Goal: Transaction & Acquisition: Purchase product/service

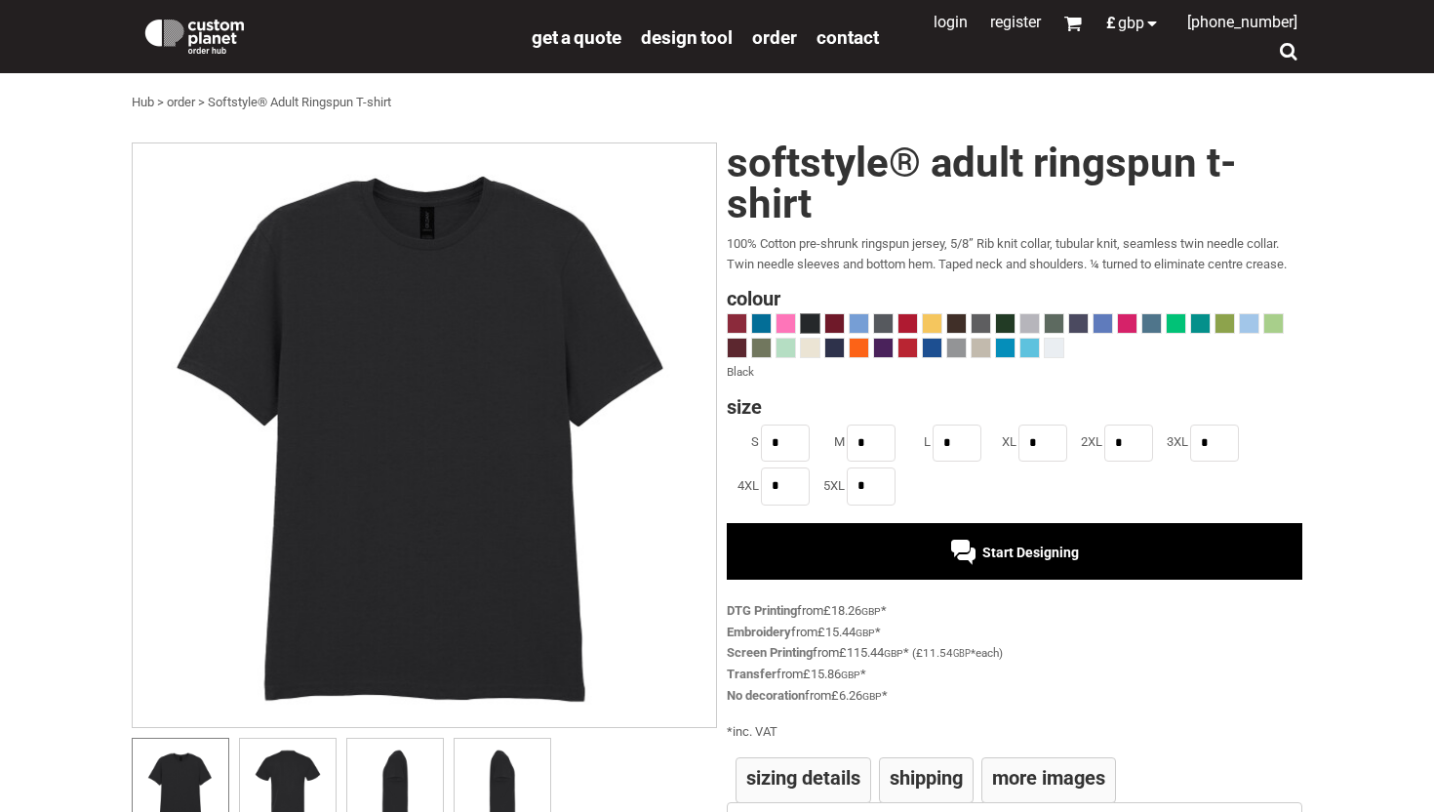
click at [928, 535] on div "Start Designing" at bounding box center [1015, 551] width 576 height 57
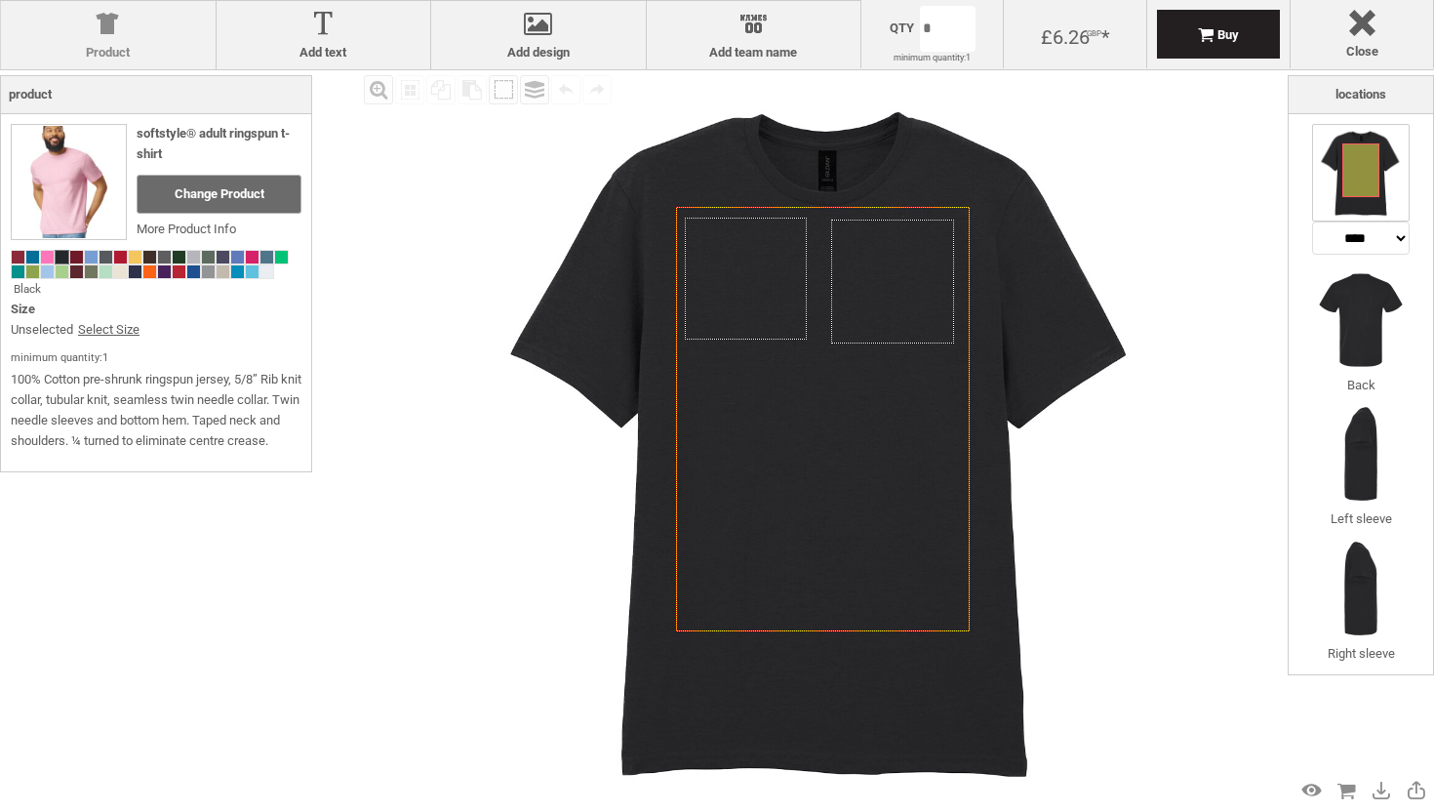
click at [137, 18] on div at bounding box center [108, 28] width 195 height 34
click at [109, 24] on div at bounding box center [108, 28] width 195 height 34
click at [218, 197] on span "Change Product" at bounding box center [220, 193] width 90 height 15
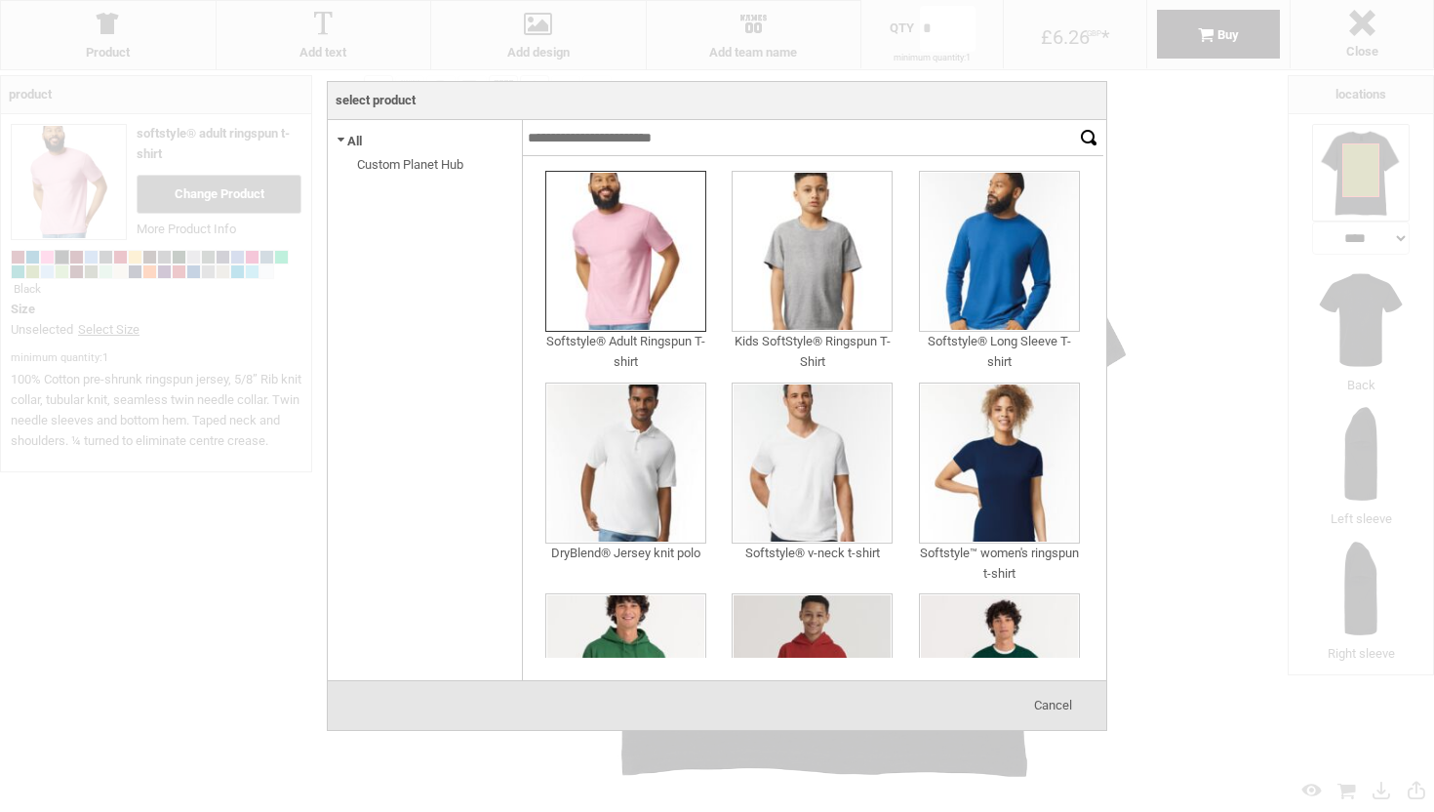
click at [633, 133] on input "text" at bounding box center [798, 138] width 551 height 36
drag, startPoint x: 605, startPoint y: 135, endPoint x: 460, endPoint y: 135, distance: 145.4
click at [460, 135] on div "Select product All Custom Planet Hub Products ***** ****** Softstyle® Adult Rin…" at bounding box center [717, 400] width 779 height 560
click at [1074, 120] on input "******" at bounding box center [1088, 138] width 29 height 36
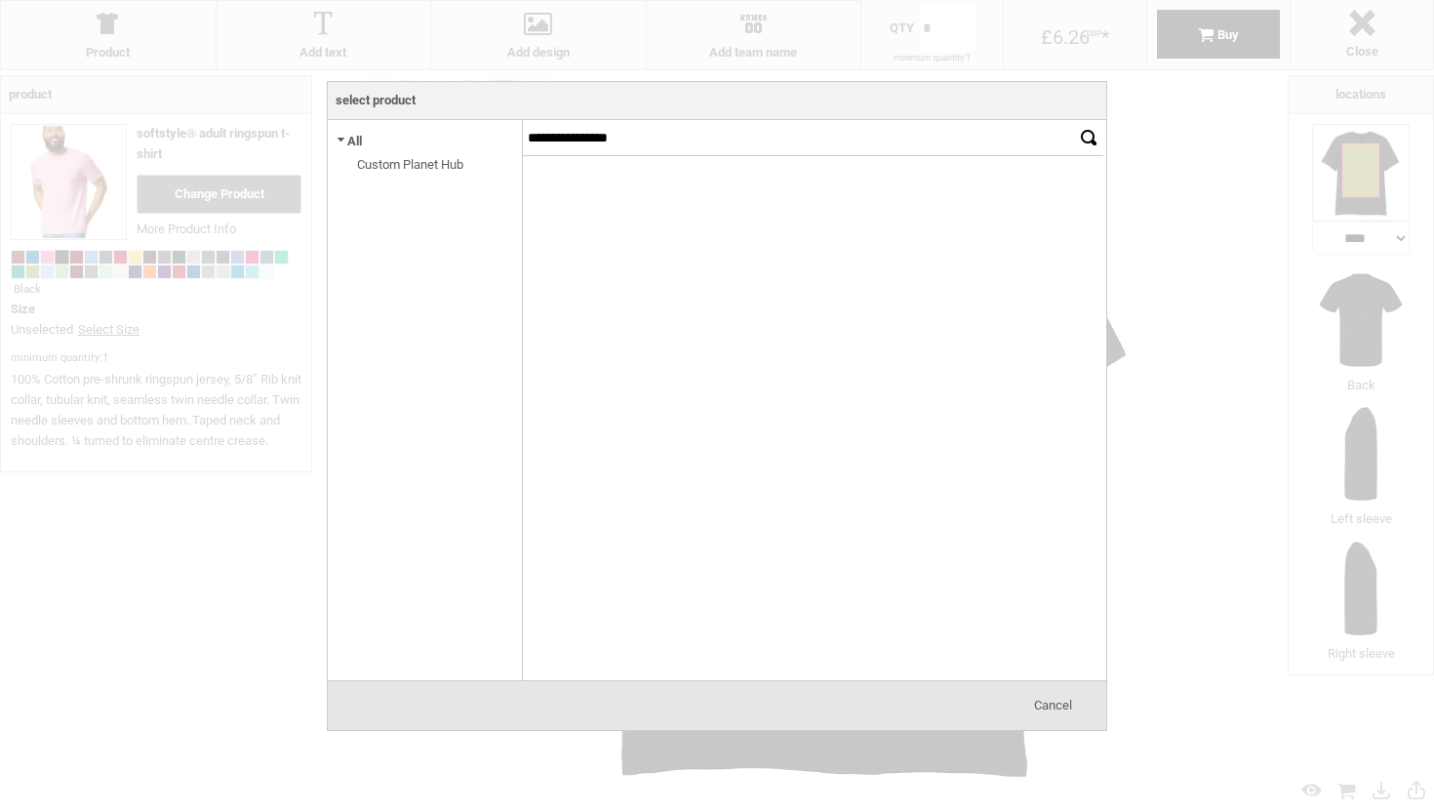
drag, startPoint x: 591, startPoint y: 132, endPoint x: 496, endPoint y: 132, distance: 95.6
click at [496, 132] on div "**********" at bounding box center [717, 400] width 779 height 560
click at [1074, 120] on input "******" at bounding box center [1088, 138] width 29 height 36
type input "*"
click at [430, 164] on link "Custom Planet Hub" at bounding box center [410, 164] width 106 height 15
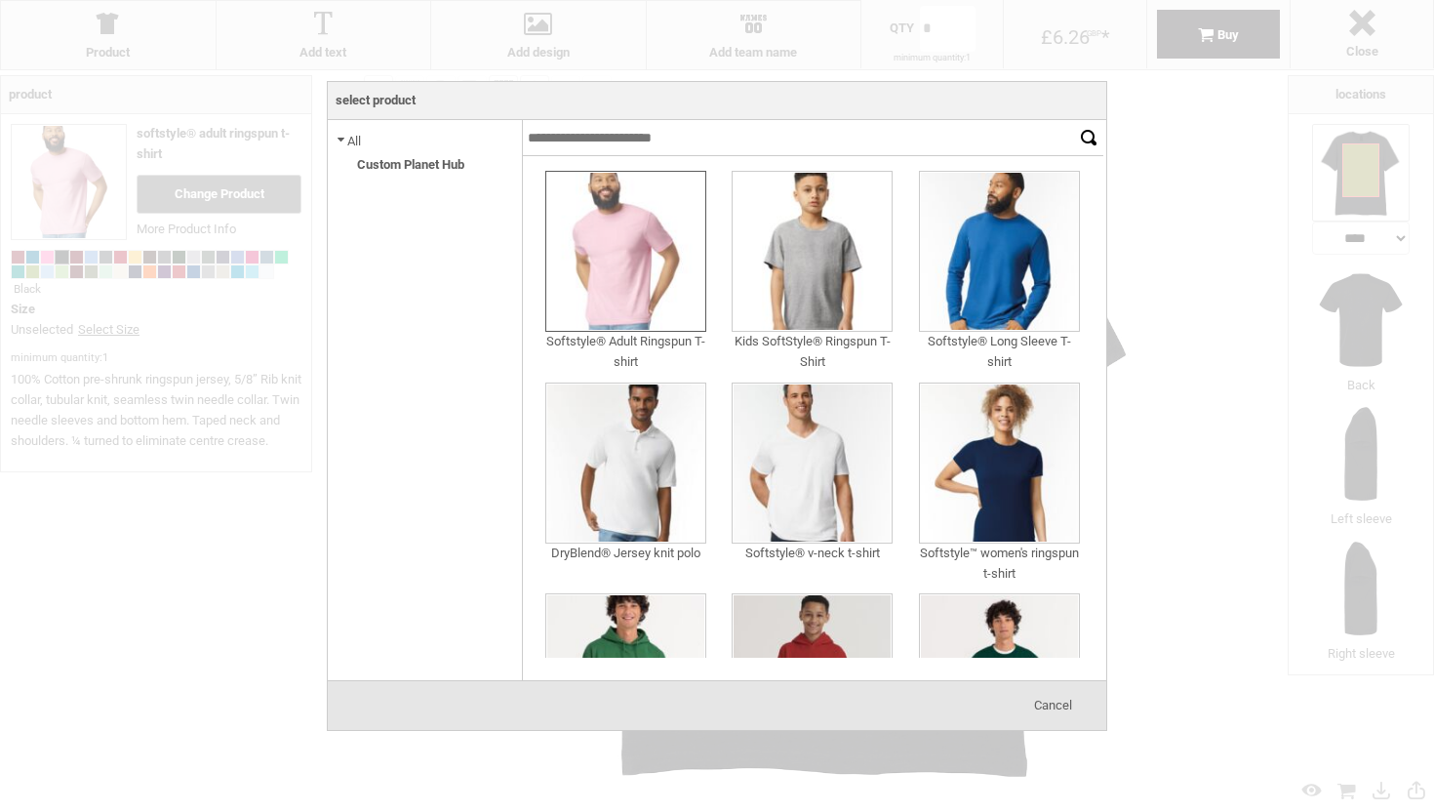
click at [646, 264] on img at bounding box center [625, 251] width 161 height 161
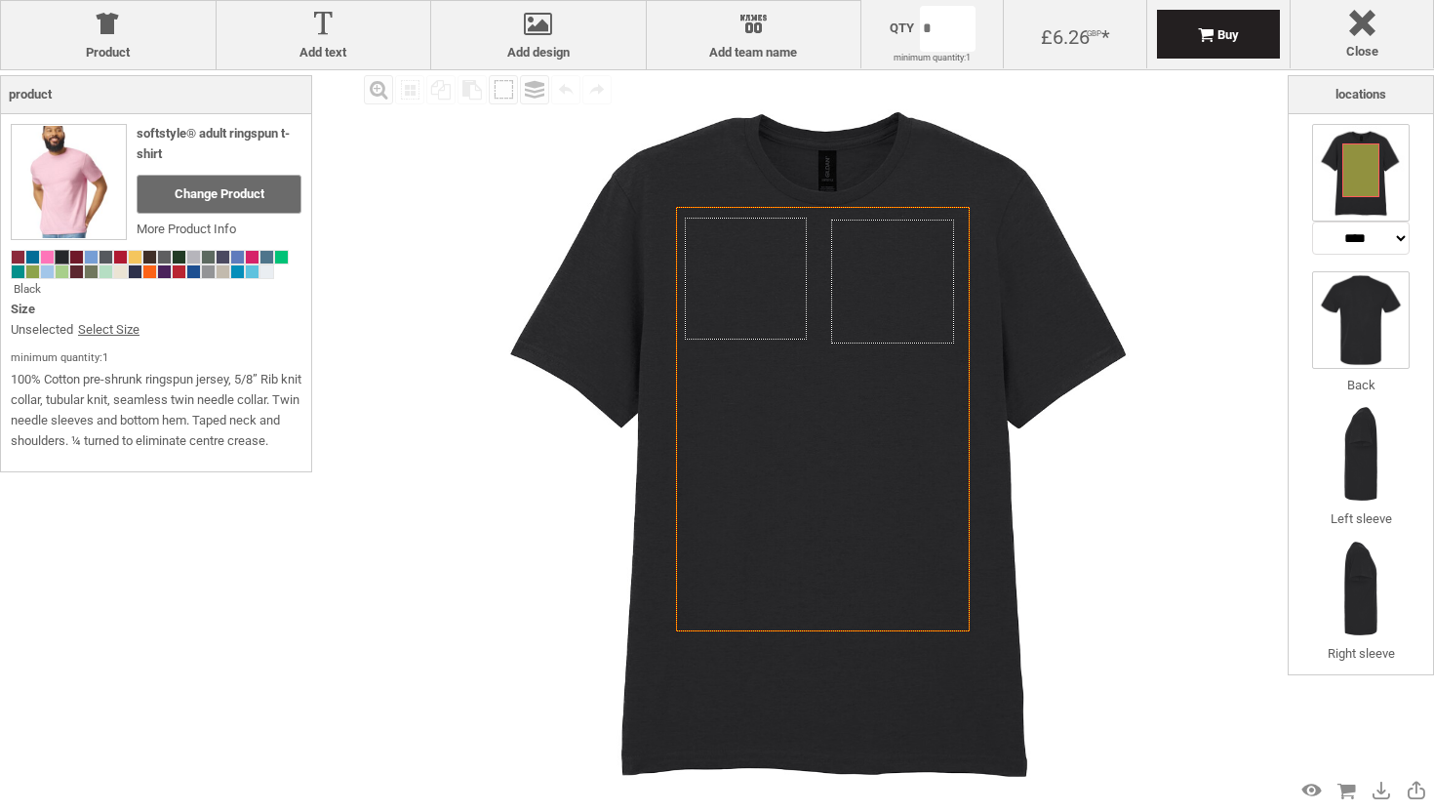
click at [1384, 358] on img at bounding box center [1361, 320] width 98 height 98
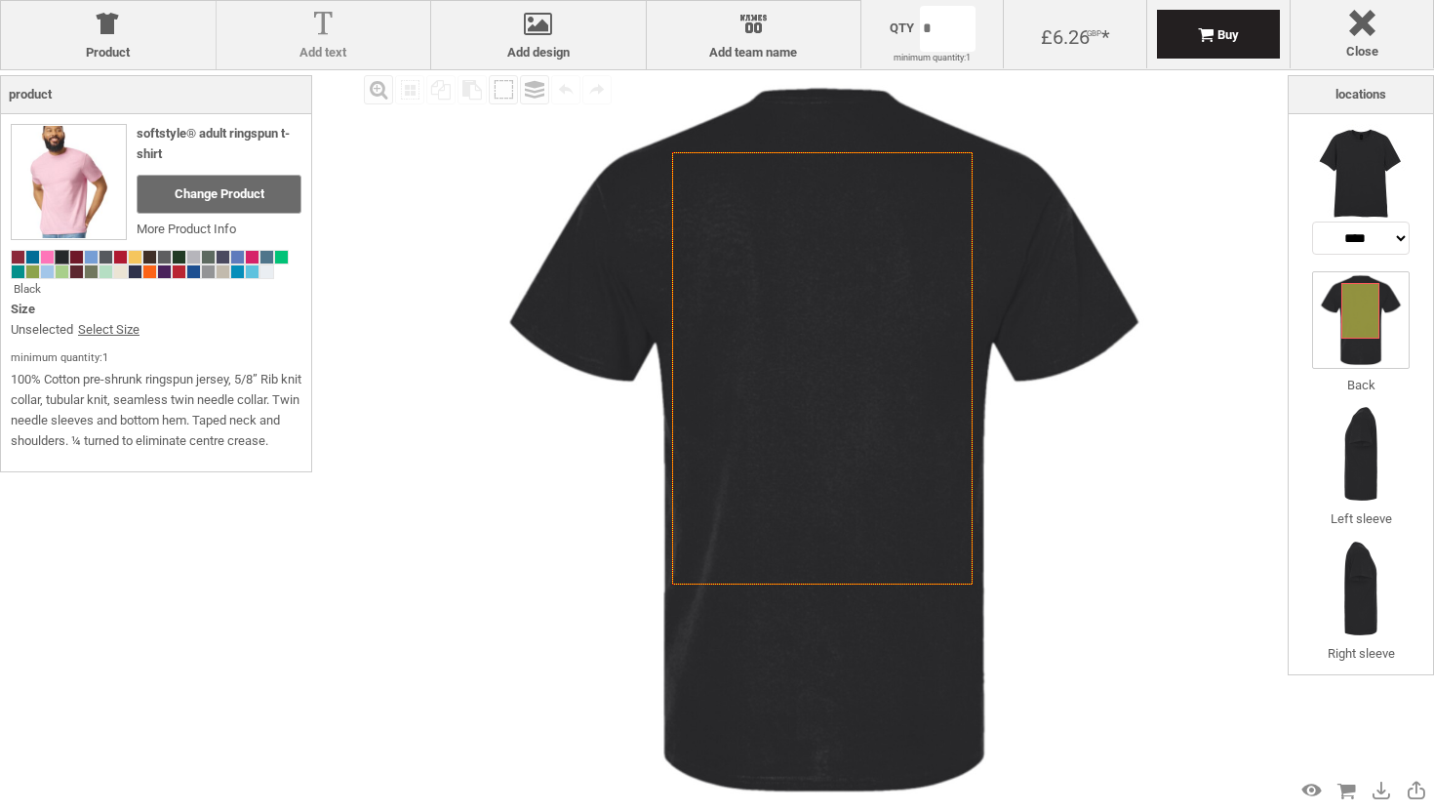
click at [289, 51] on label "Add text" at bounding box center [323, 53] width 195 height 16
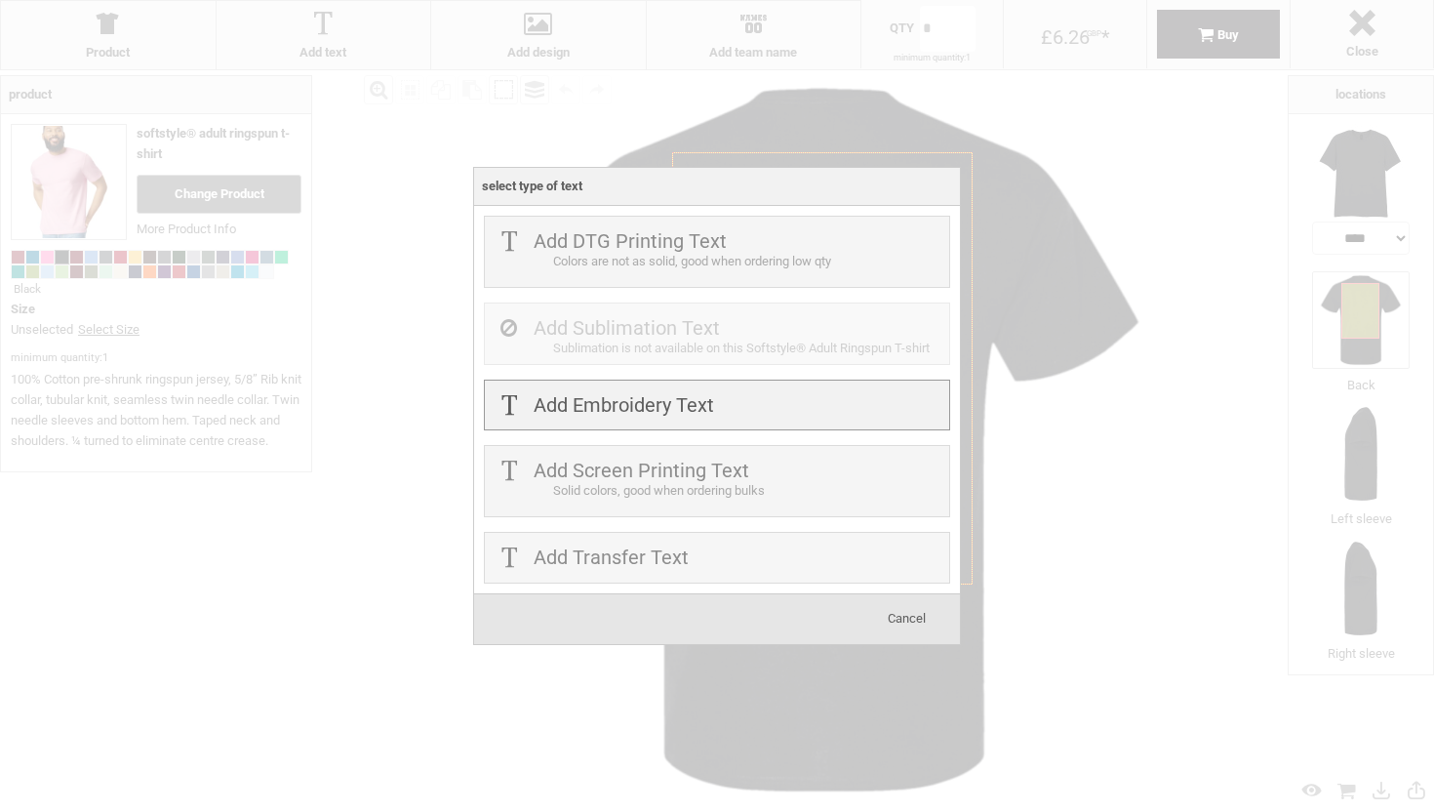
click at [814, 405] on div "Add Embroidery Text" at bounding box center [717, 406] width 466 height 52
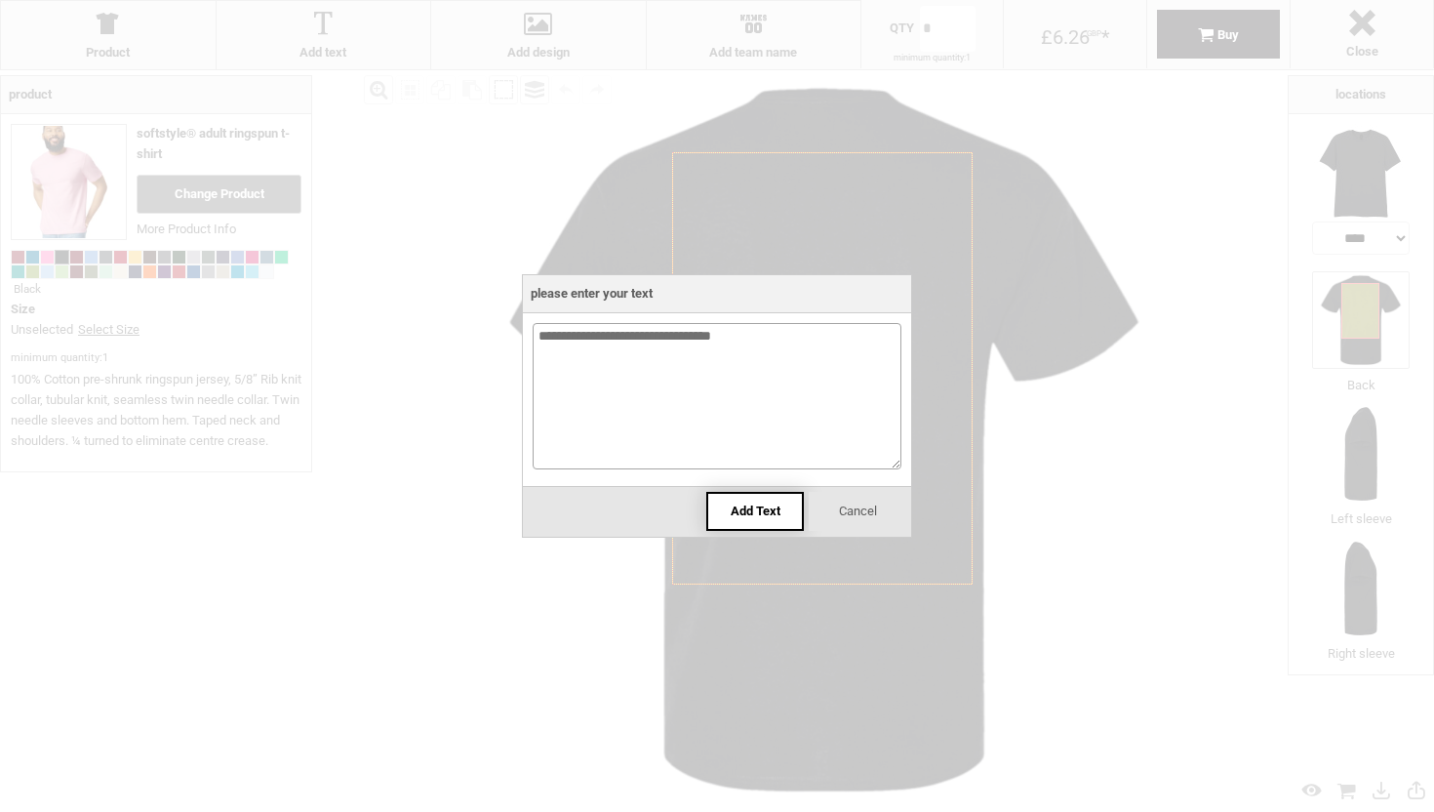
type textarea "**********"
click at [747, 503] on div "Add Text" at bounding box center [755, 511] width 98 height 39
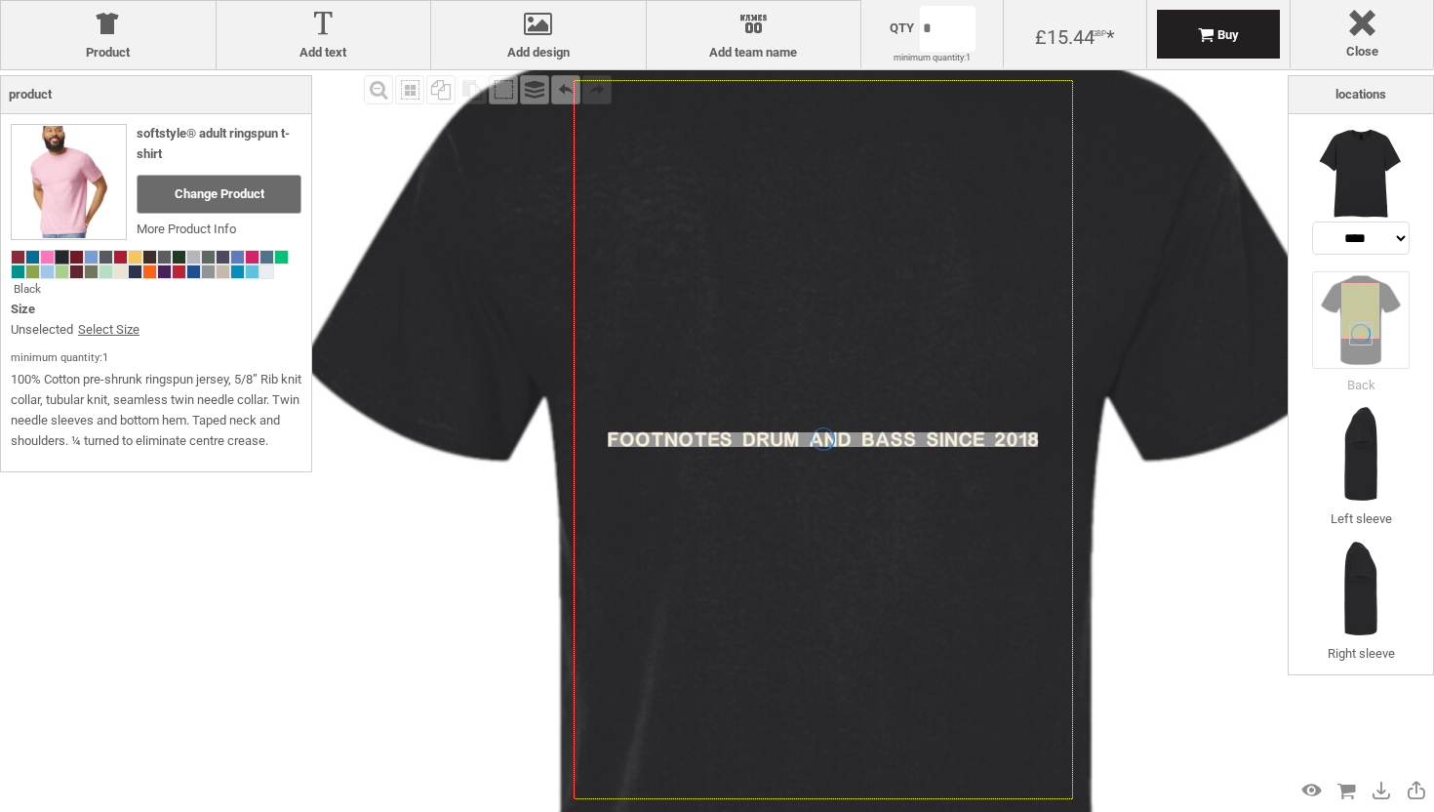
drag, startPoint x: 836, startPoint y: 375, endPoint x: 836, endPoint y: 256, distance: 119.1
click at [836, 256] on icon "Created with [PERSON_NAME] 2.1.2" at bounding box center [824, 439] width 500 height 719
click at [1113, 606] on img at bounding box center [826, 558] width 1230 height 1230
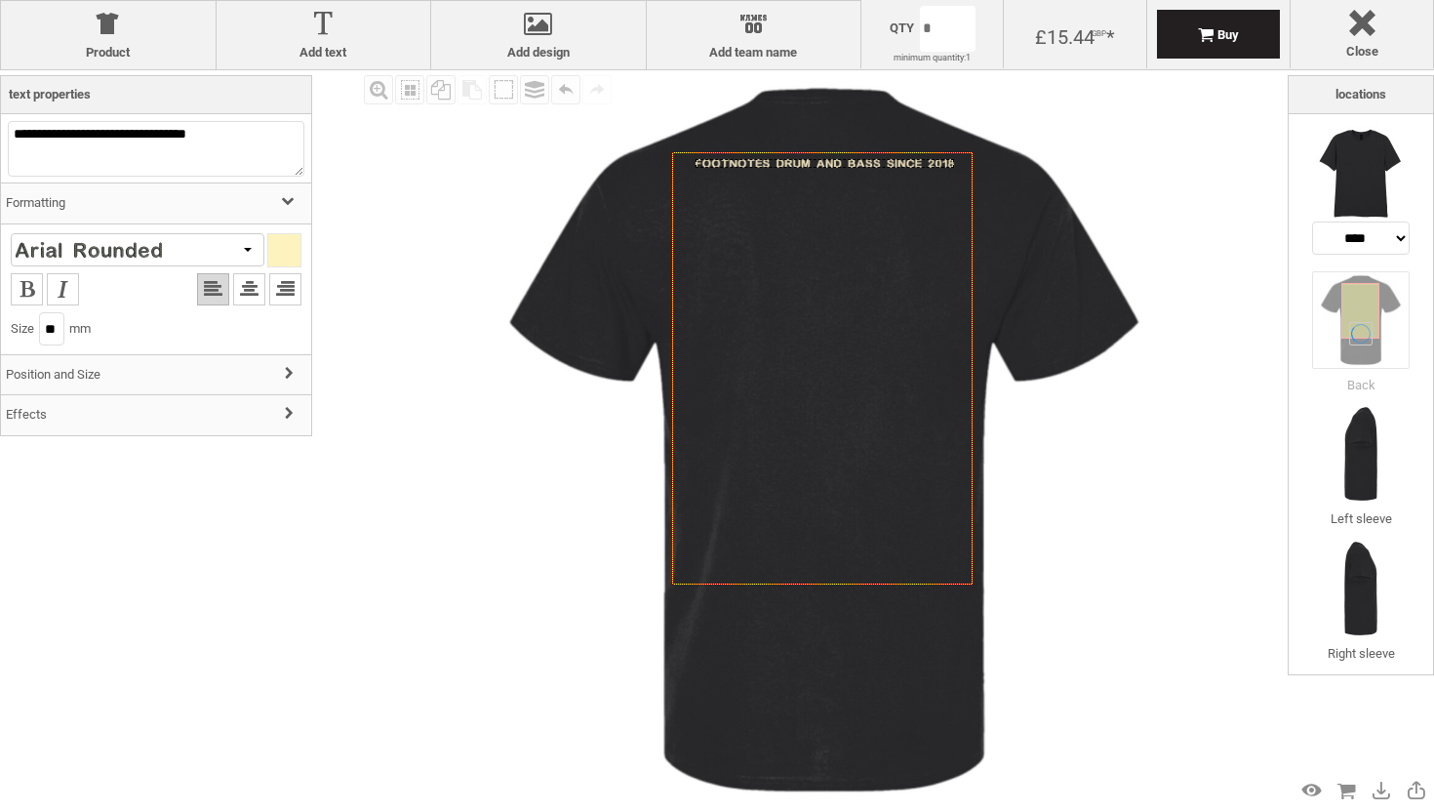
drag, startPoint x: 853, startPoint y: 367, endPoint x: 856, endPoint y: 162, distance: 204.9
click at [856, 162] on div "Created with [PERSON_NAME] 2.1.2" at bounding box center [825, 163] width 259 height 9
drag, startPoint x: 856, startPoint y: 162, endPoint x: 856, endPoint y: 125, distance: 37.1
click at [856, 125] on div "Created with [PERSON_NAME] 2.1.2 Created with [PERSON_NAME] 2.1.2 Created with …" at bounding box center [824, 439] width 739 height 739
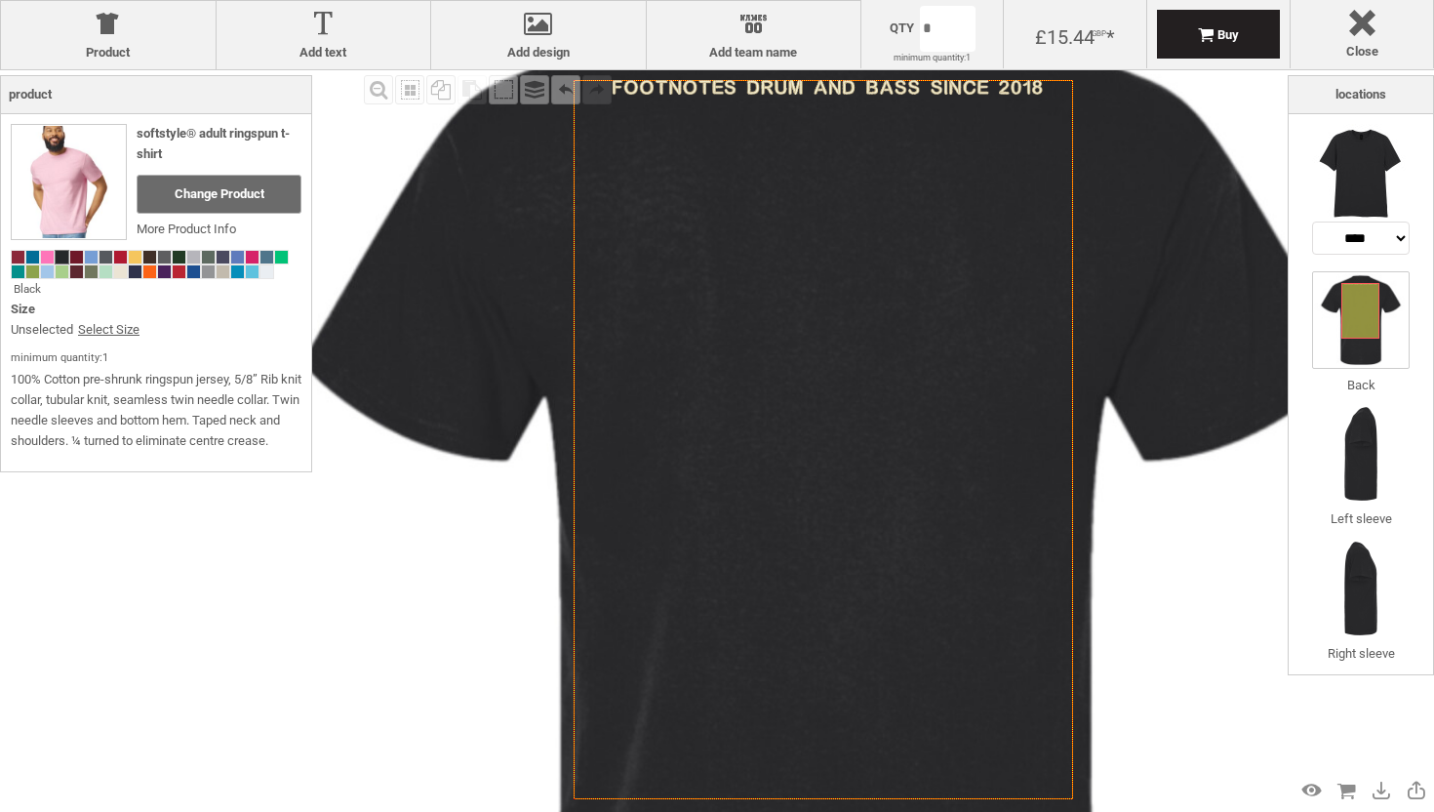
drag, startPoint x: 852, startPoint y: 161, endPoint x: 854, endPoint y: 688, distance: 527.0
click at [854, 689] on icon "Created with [PERSON_NAME] 2.1.2" at bounding box center [824, 439] width 500 height 719
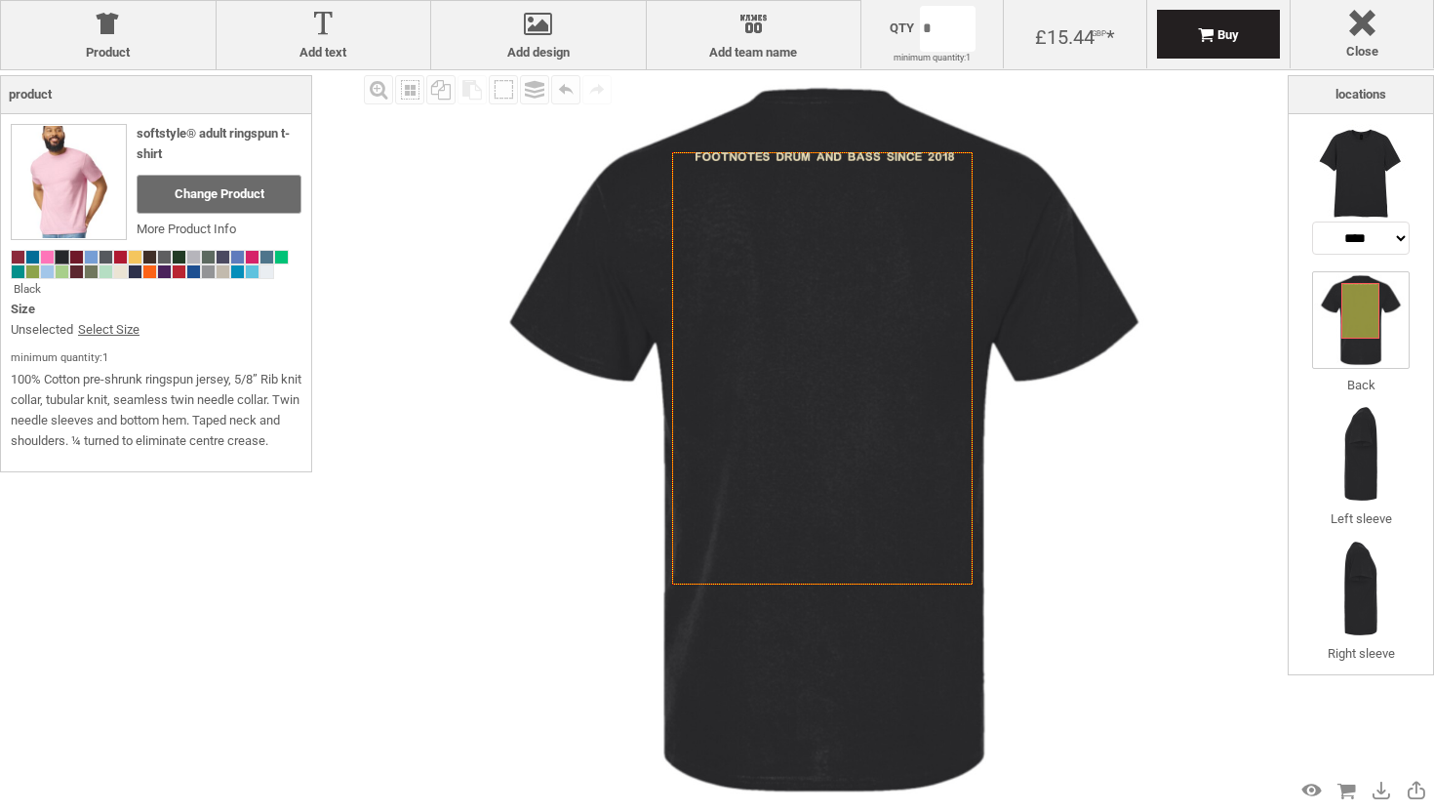
drag, startPoint x: 1125, startPoint y: 433, endPoint x: 1131, endPoint y: 537, distance: 103.6
click at [1131, 536] on img at bounding box center [824, 439] width 739 height 739
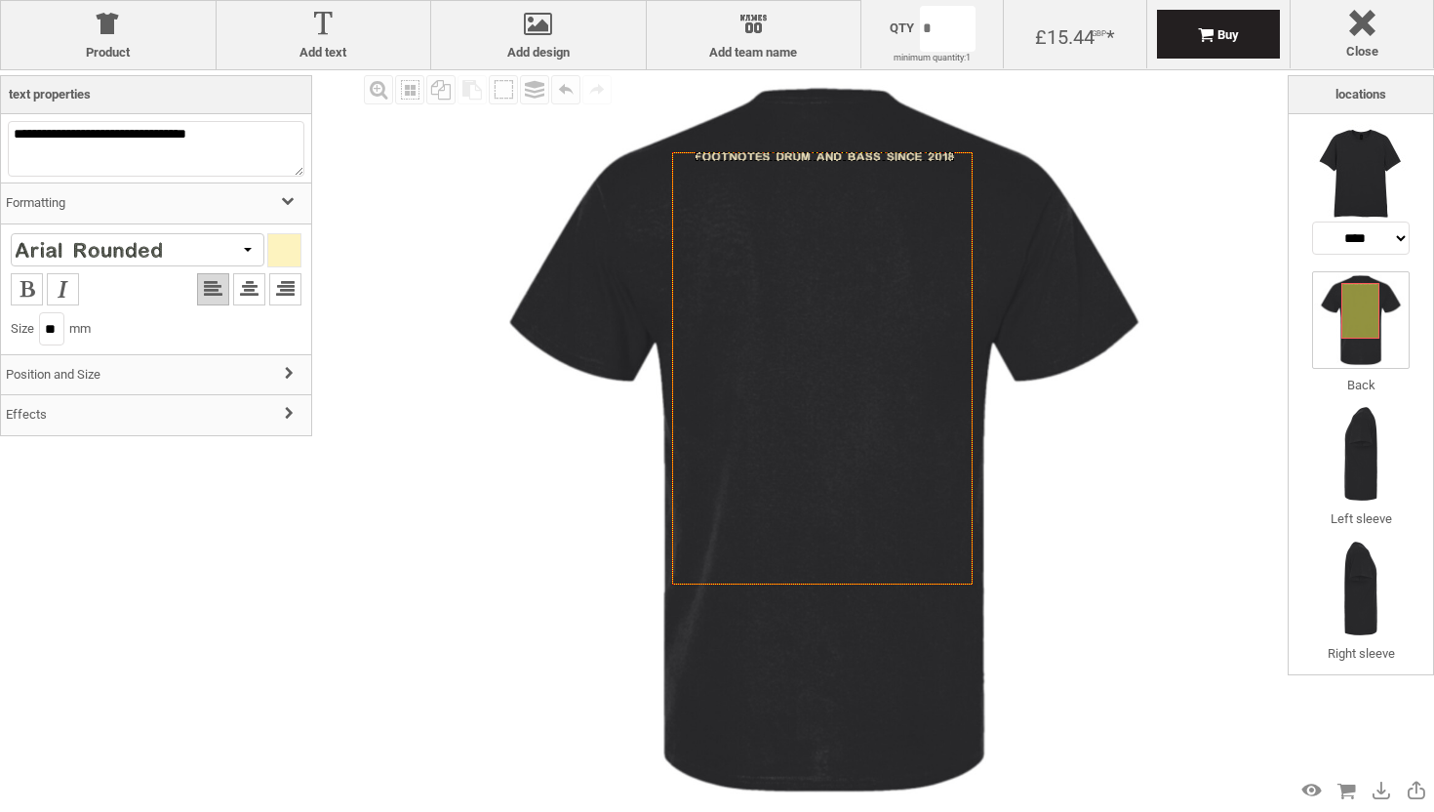
drag, startPoint x: 826, startPoint y: 155, endPoint x: 826, endPoint y: 124, distance: 31.2
click at [826, 124] on div "Created with [PERSON_NAME] 2.1.2 Created with [PERSON_NAME] 2.1.2 Created with …" at bounding box center [824, 439] width 739 height 739
click at [1347, 457] on img at bounding box center [1361, 454] width 98 height 98
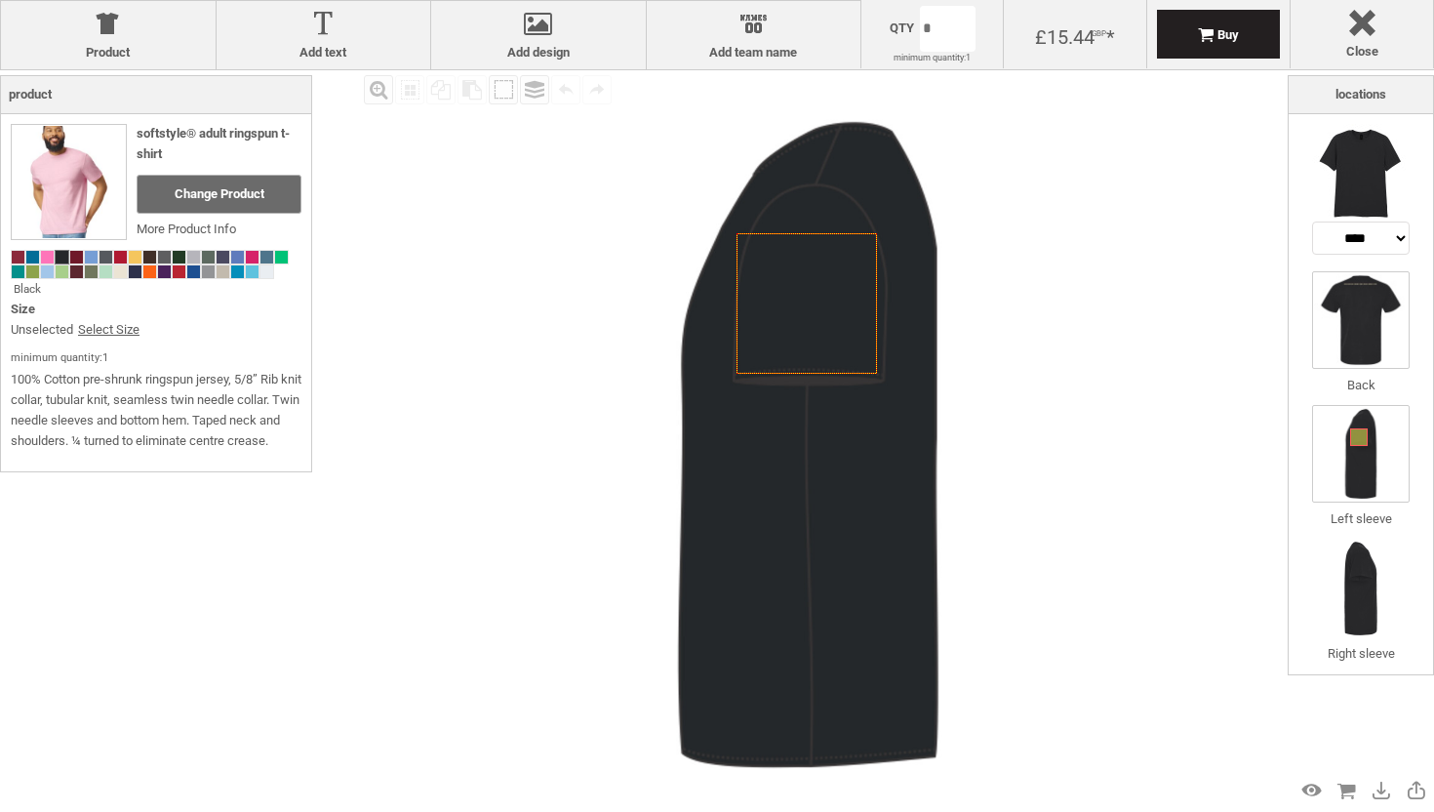
click at [1358, 325] on img at bounding box center [1361, 320] width 98 height 98
